Goal: Task Accomplishment & Management: Complete application form

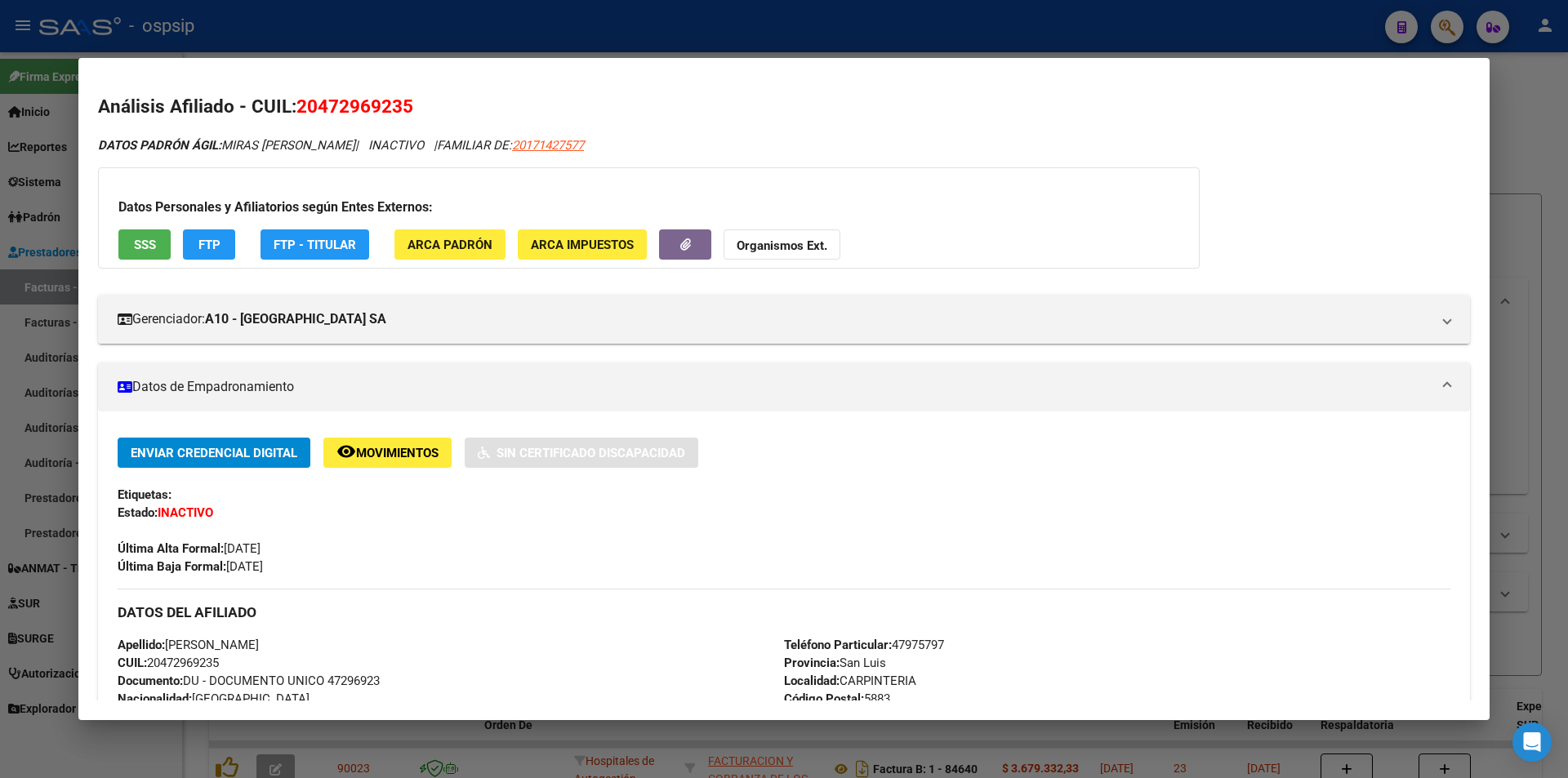
scroll to position [408, 0]
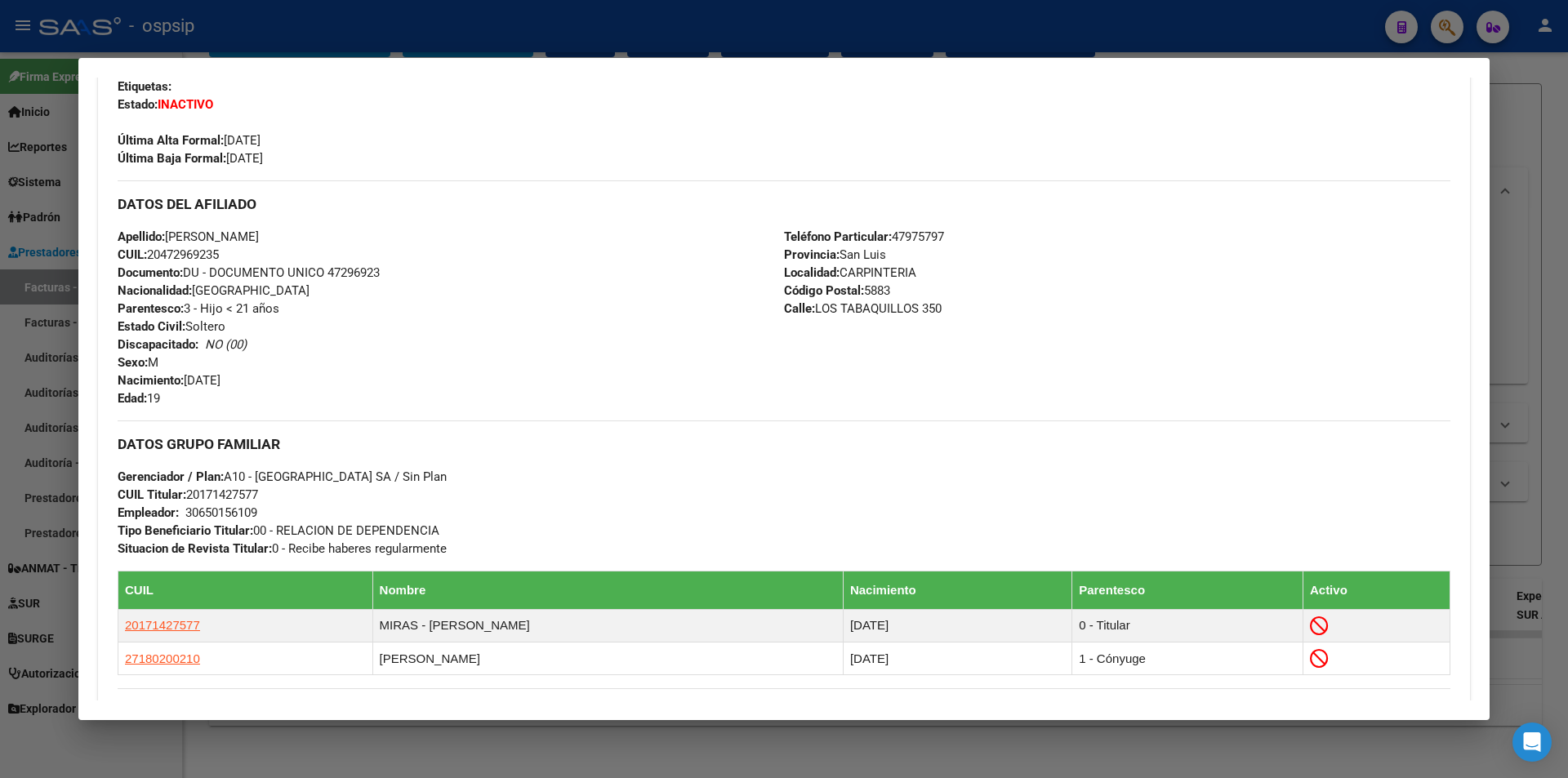
click at [401, 29] on div at bounding box center [784, 389] width 1568 height 778
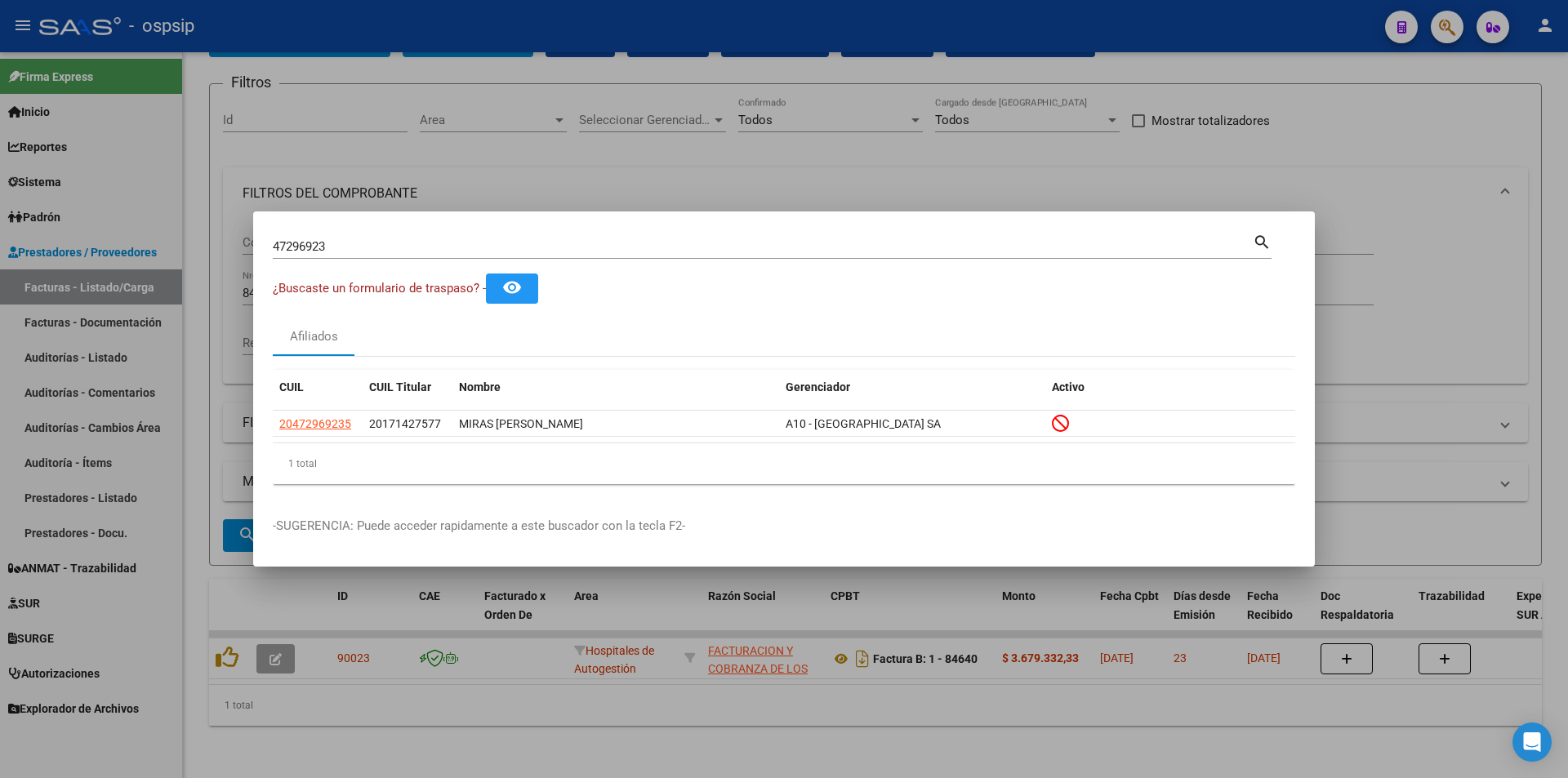
click at [401, 29] on div at bounding box center [784, 389] width 1568 height 778
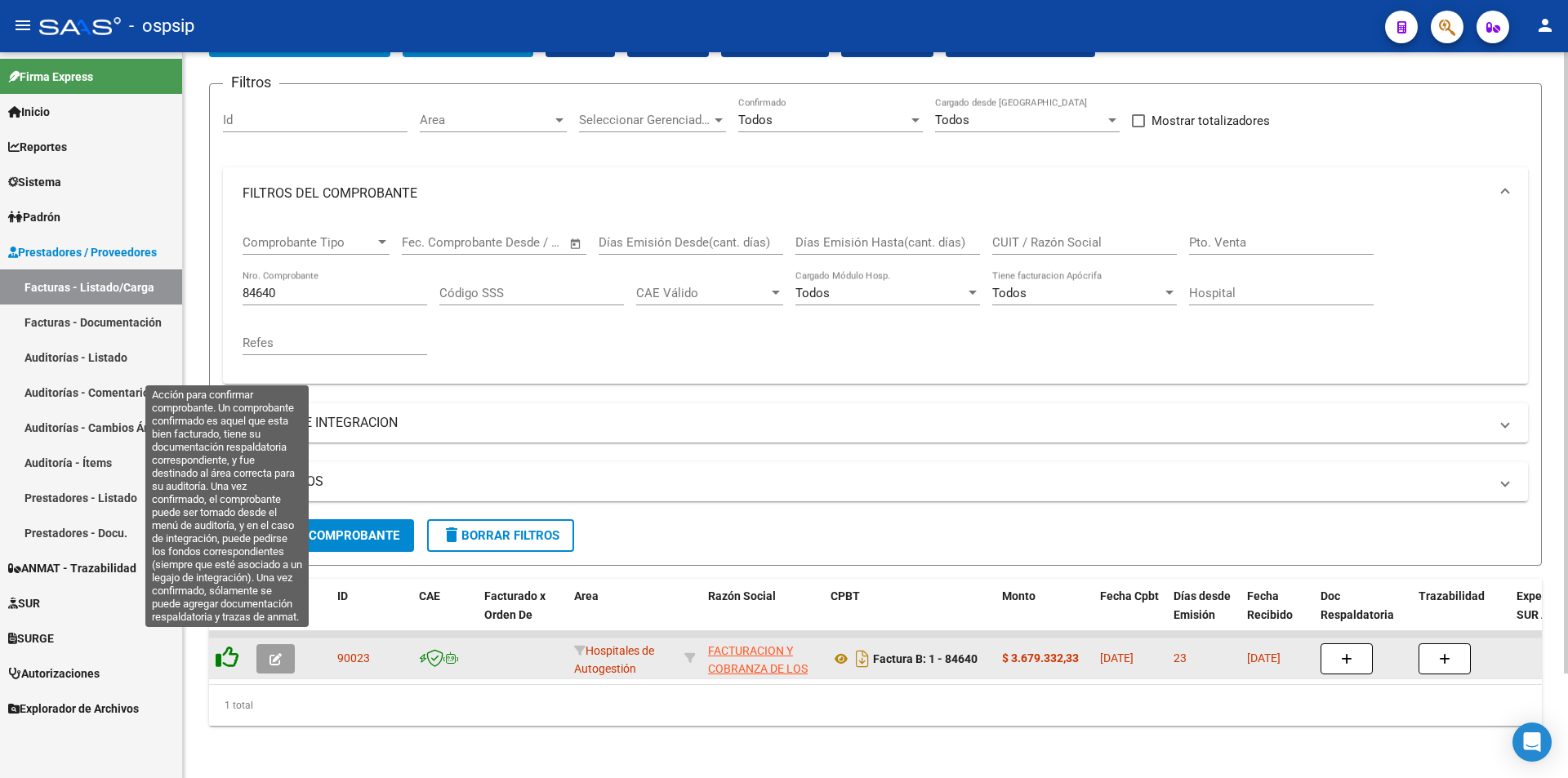
click at [235, 647] on icon at bounding box center [226, 657] width 23 height 23
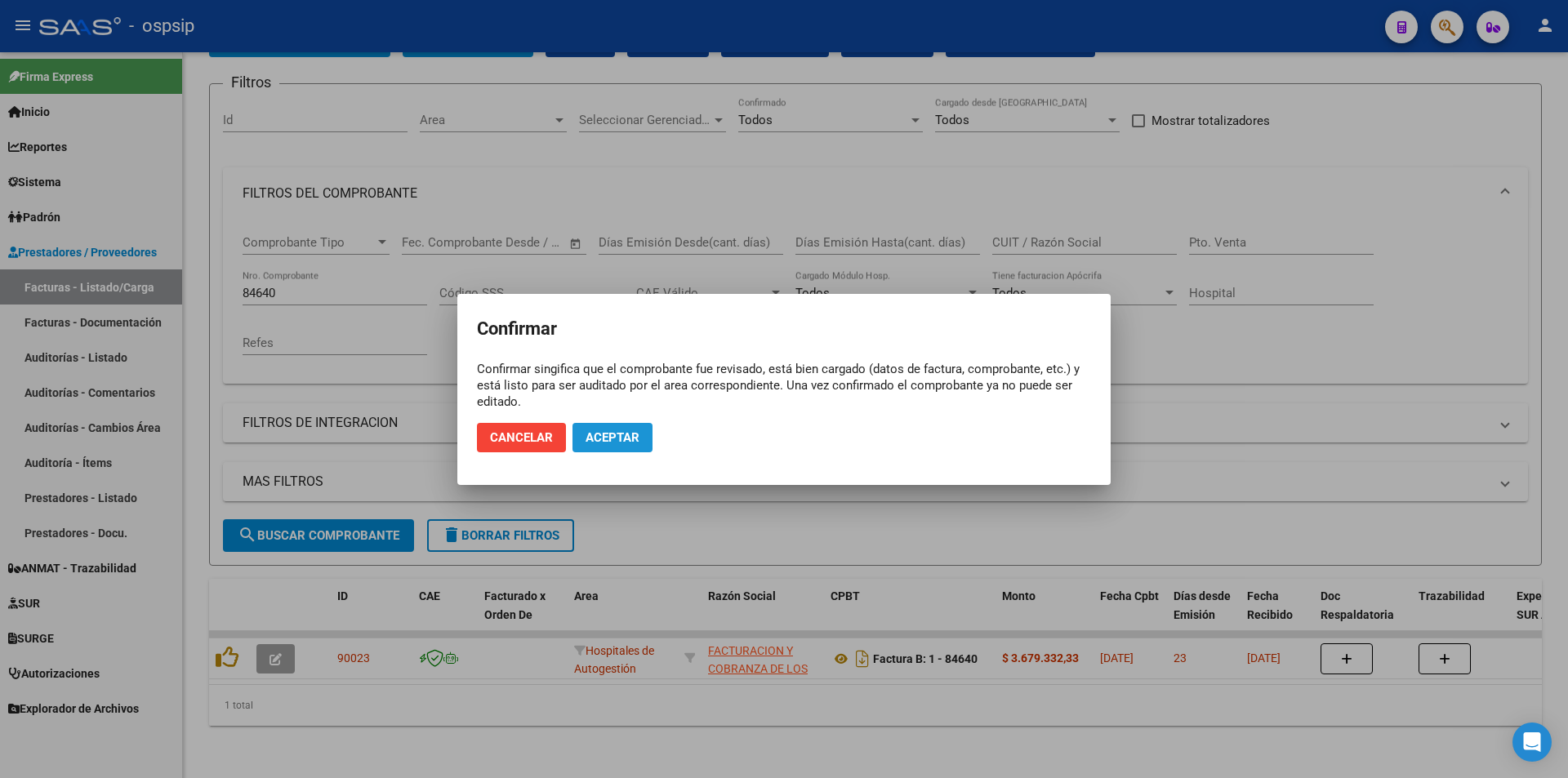
click at [631, 427] on button "Aceptar" at bounding box center [612, 438] width 80 height 29
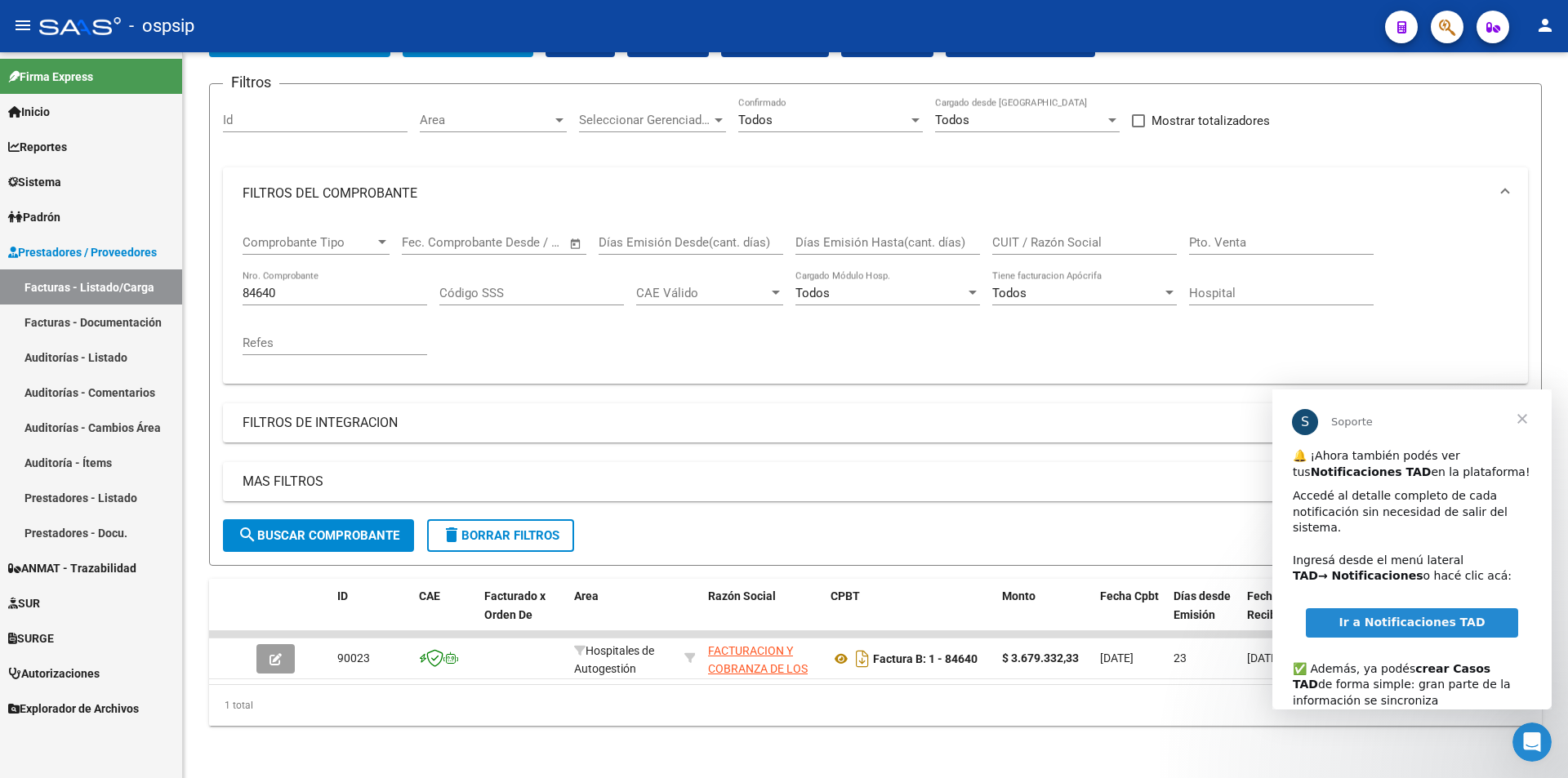
scroll to position [0, 0]
click at [302, 287] on input "84640" at bounding box center [335, 293] width 185 height 15
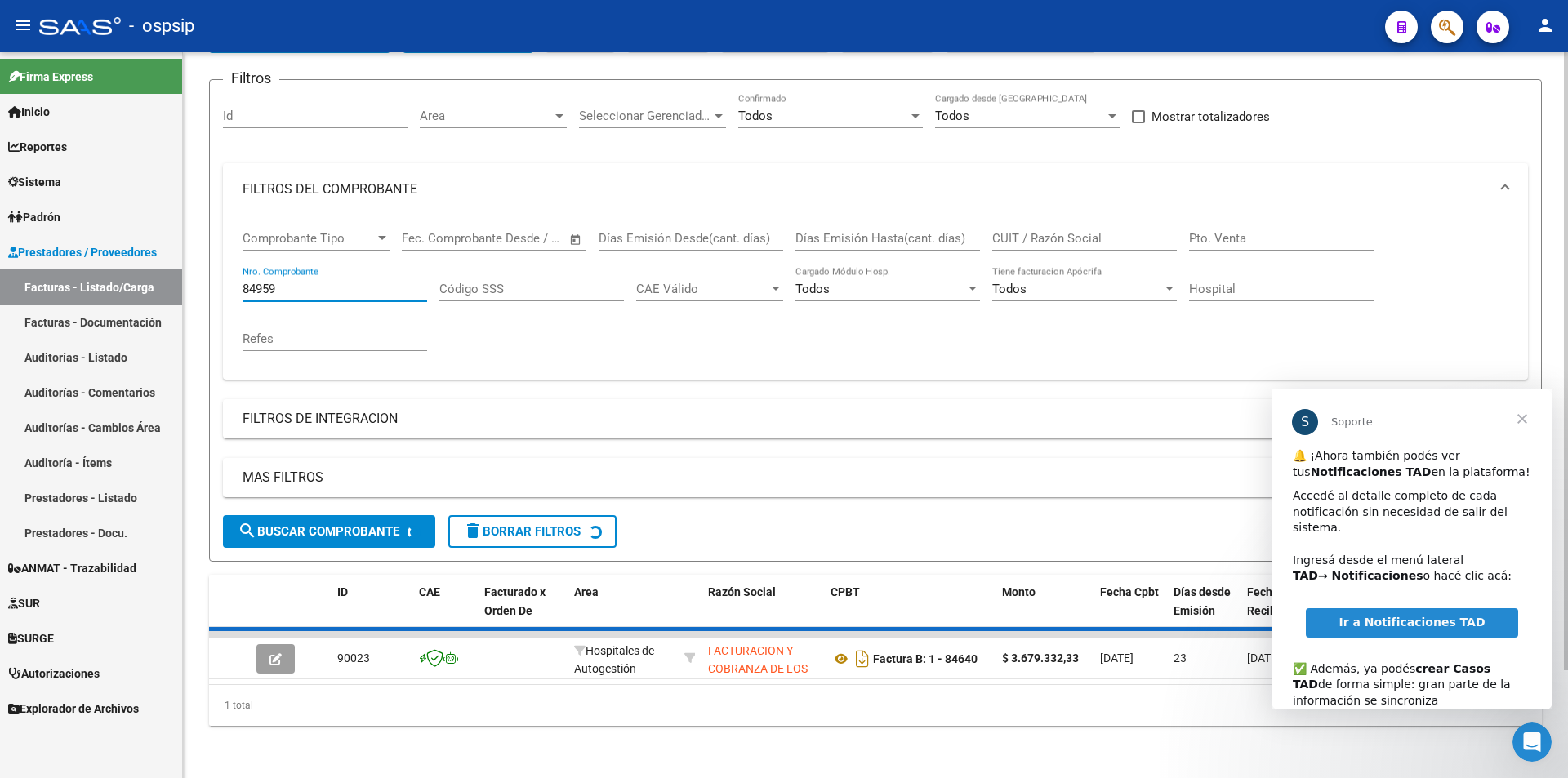
scroll to position [98, 0]
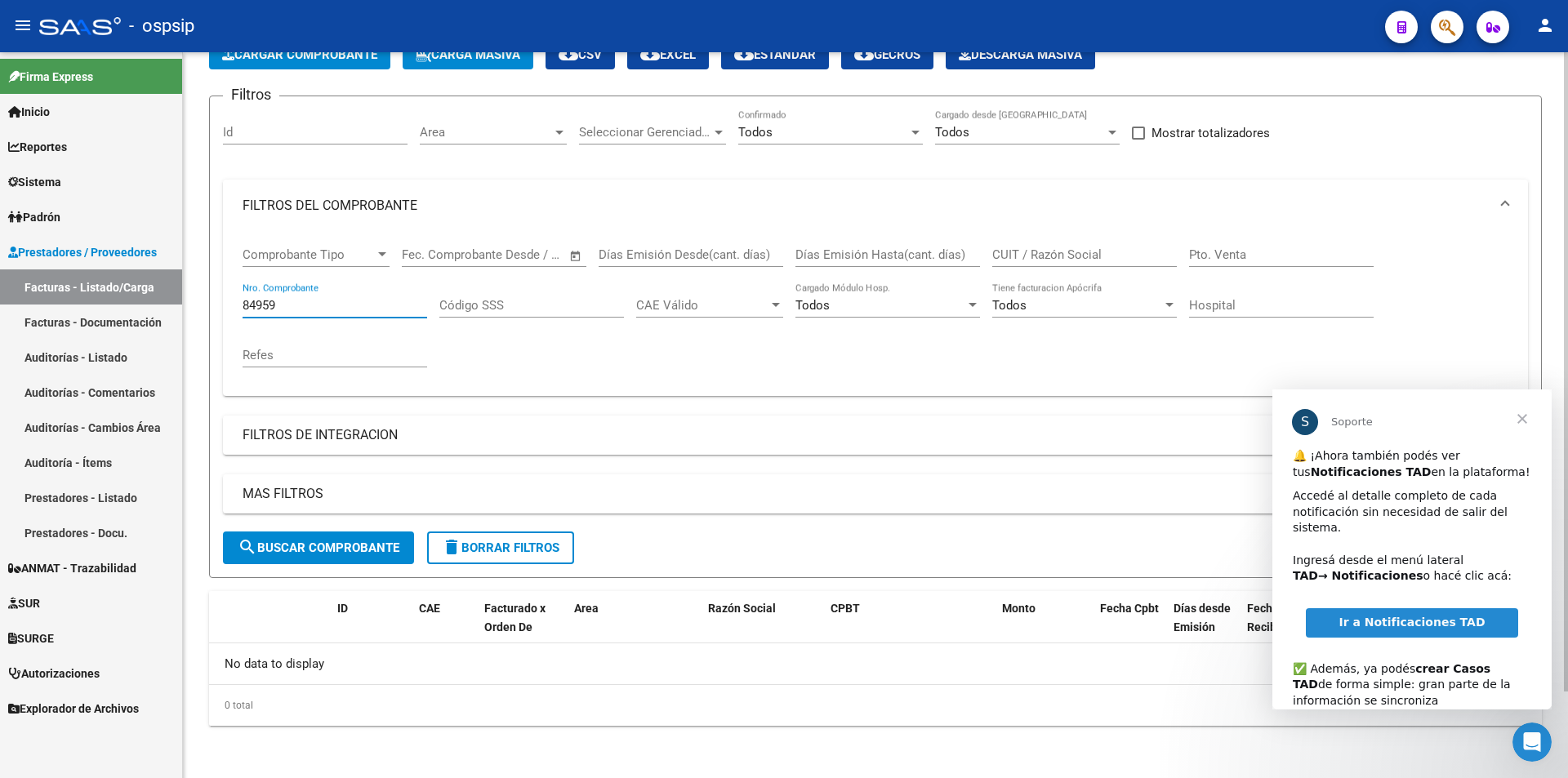
type input "84959"
click at [361, 52] on span "Cargar Comprobante" at bounding box center [300, 55] width 155 height 15
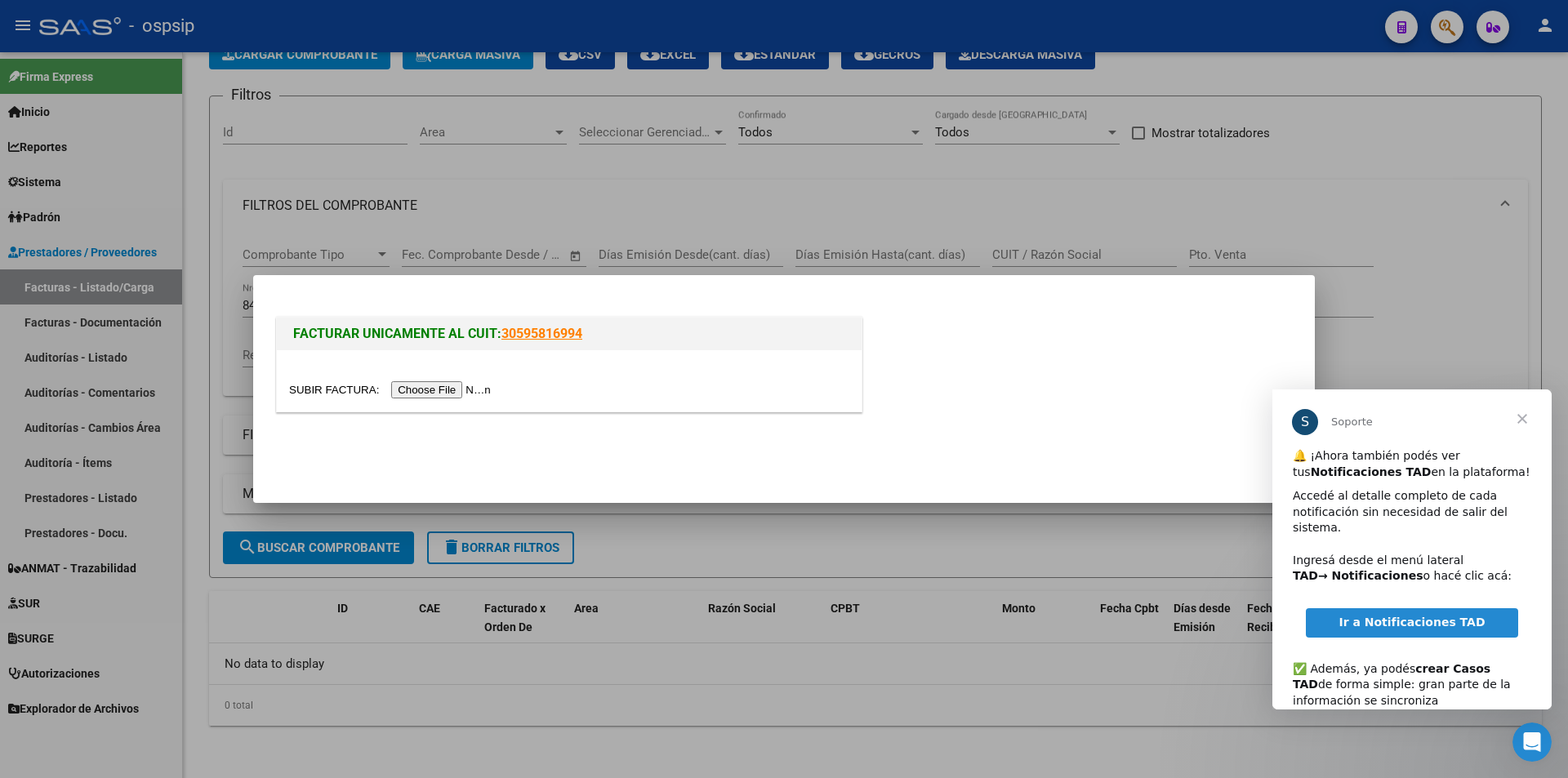
click at [438, 390] on input "file" at bounding box center [392, 390] width 207 height 17
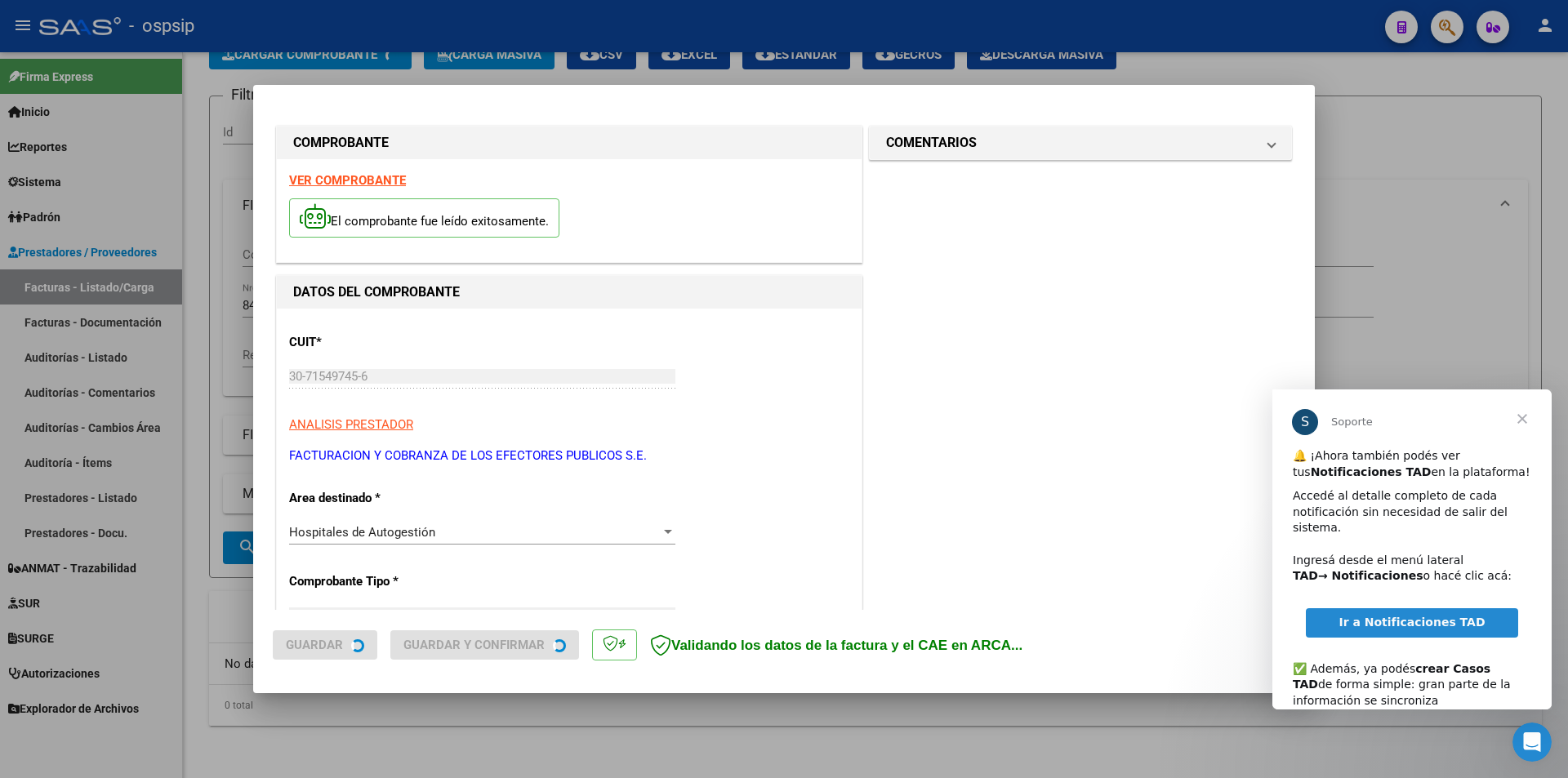
click at [1528, 418] on span "Cerrar" at bounding box center [1522, 419] width 59 height 59
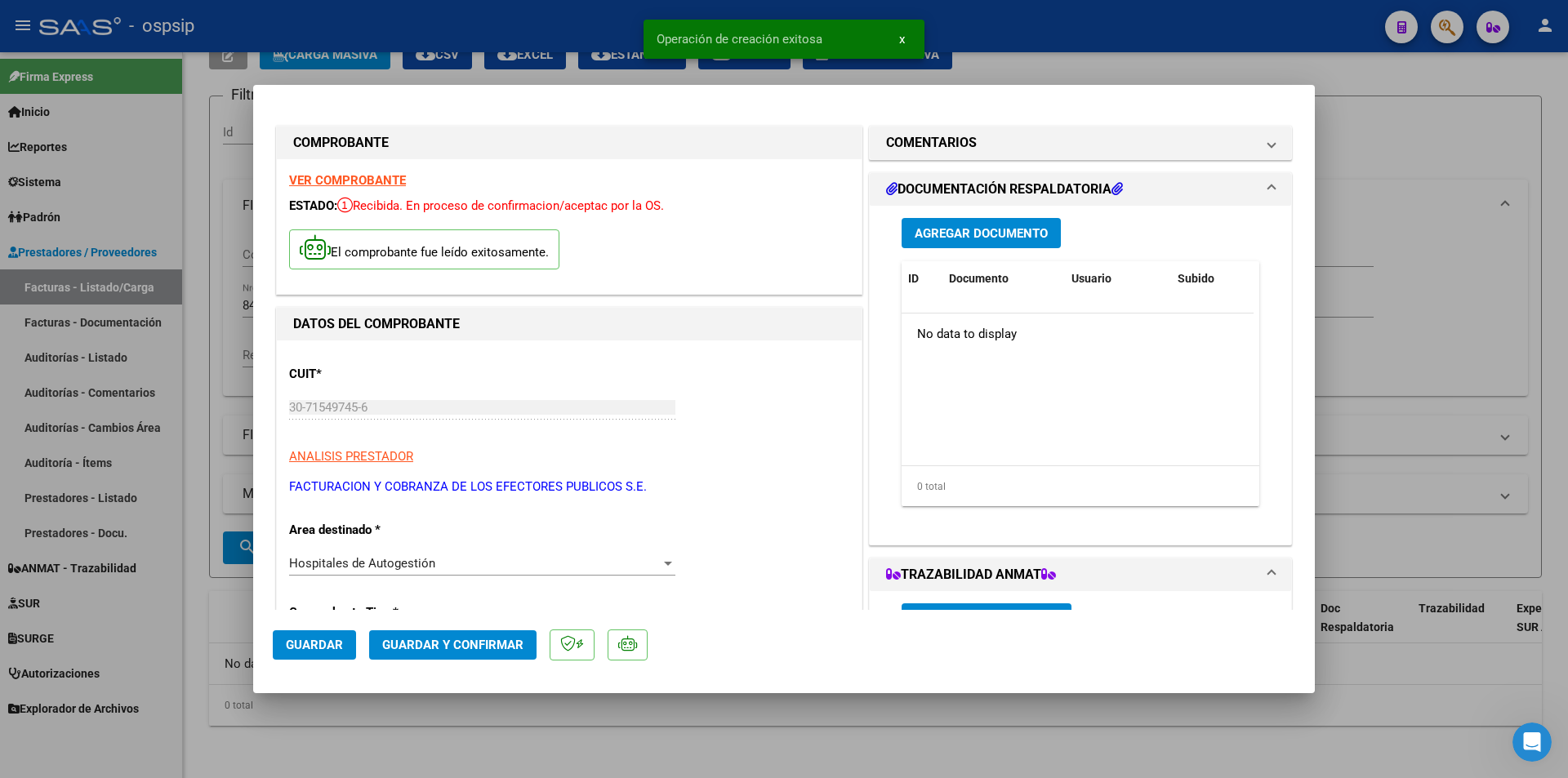
click at [302, 652] on span "Guardar" at bounding box center [315, 646] width 57 height 15
click at [1396, 223] on div at bounding box center [784, 389] width 1568 height 778
type input "$ 0,00"
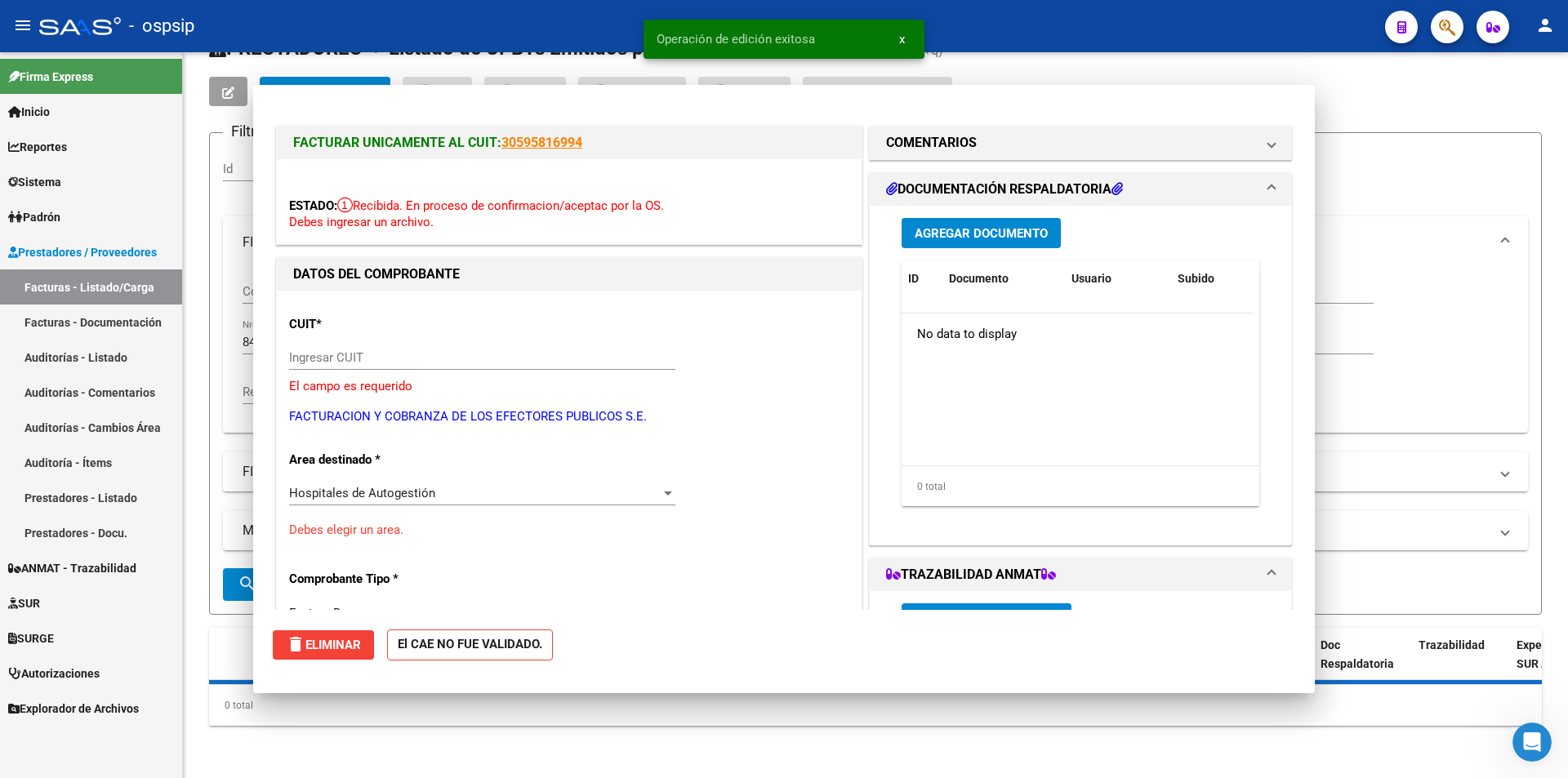
scroll to position [62, 0]
